Goal: Entertainment & Leisure: Browse casually

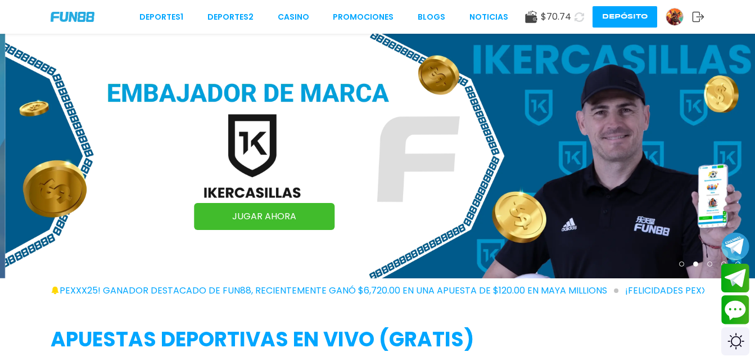
click at [572, 15] on button at bounding box center [579, 17] width 21 height 21
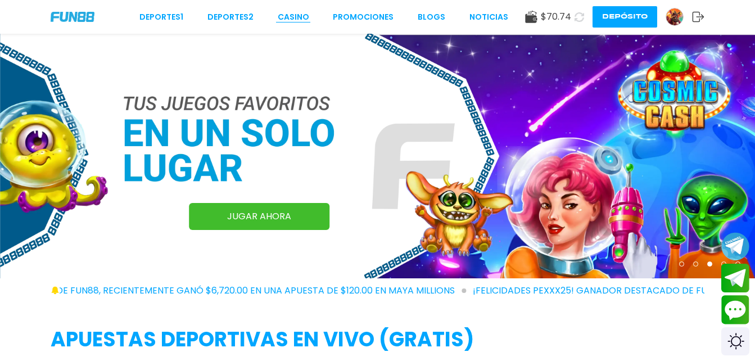
click at [300, 14] on link "CASINO" at bounding box center [293, 17] width 31 height 12
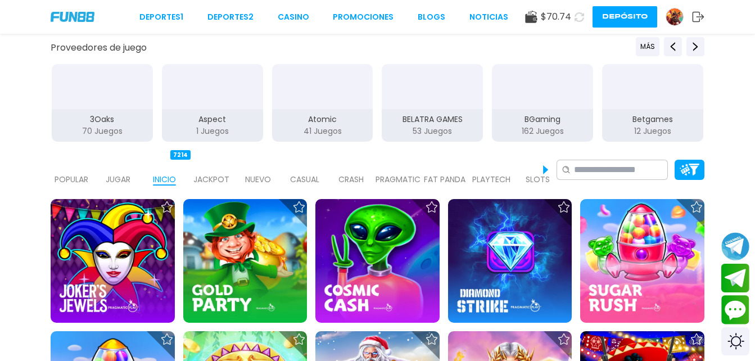
scroll to position [169, 0]
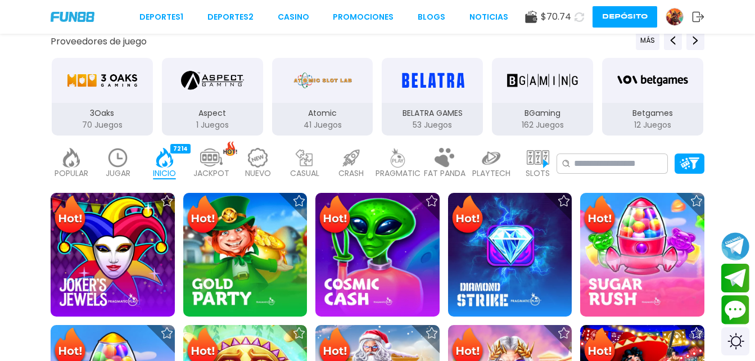
drag, startPoint x: 533, startPoint y: 164, endPoint x: 527, endPoint y: 163, distance: 6.8
click at [533, 163] on img at bounding box center [538, 158] width 22 height 20
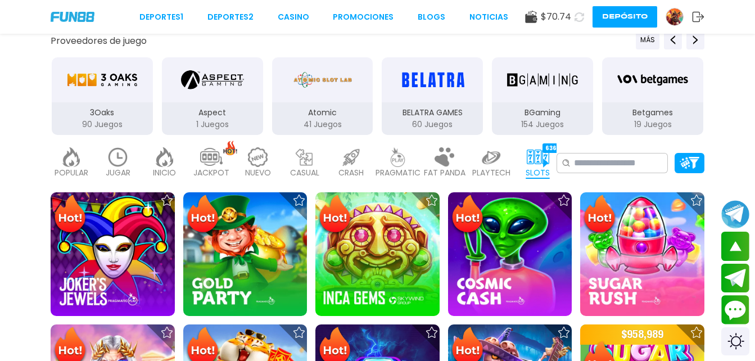
scroll to position [169, 0]
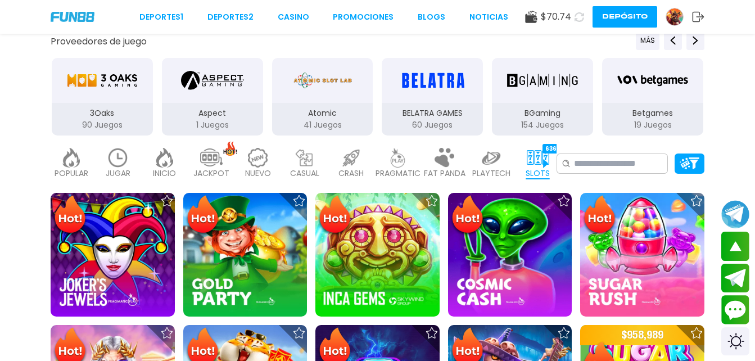
click at [110, 124] on p "90 Juegos" at bounding box center [102, 125] width 101 height 12
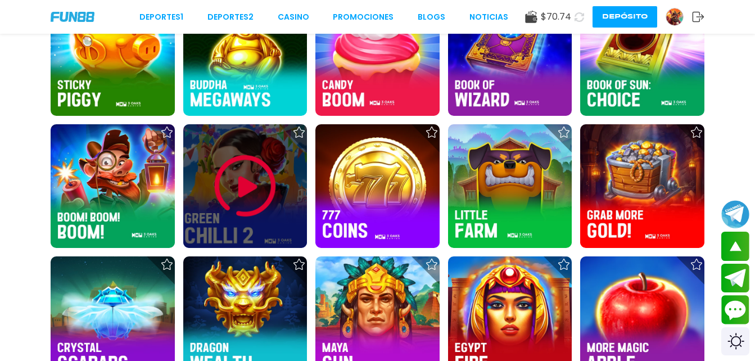
scroll to position [1068, 0]
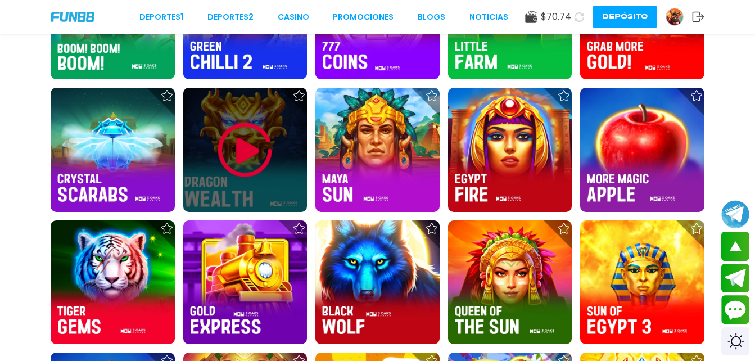
click at [252, 156] on img at bounding box center [244, 149] width 67 height 67
